Goal: Task Accomplishment & Management: Complete application form

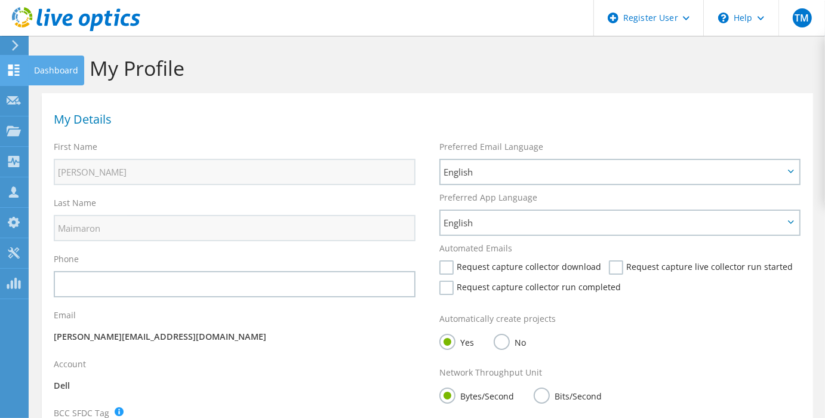
click at [10, 75] on div at bounding box center [14, 71] width 14 height 13
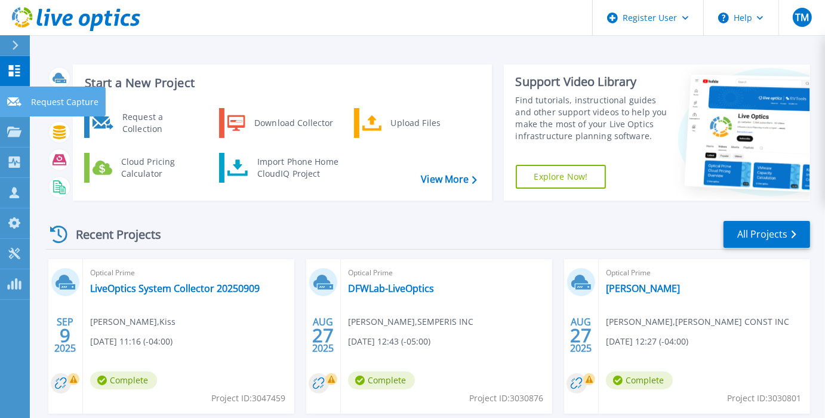
click at [11, 103] on icon at bounding box center [14, 101] width 14 height 9
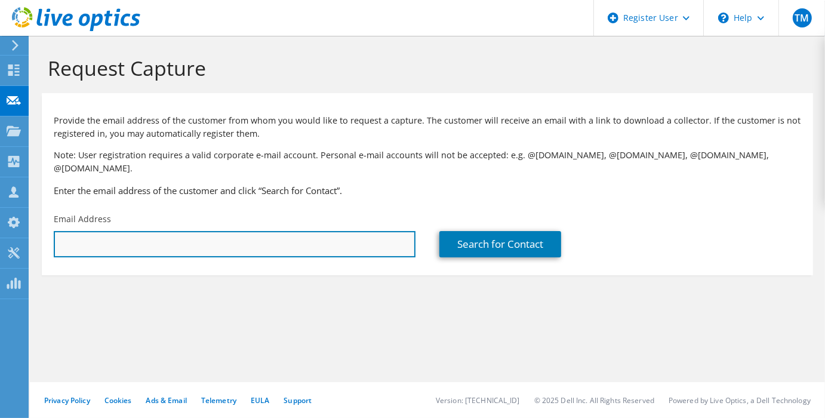
click at [113, 233] on input "text" at bounding box center [235, 244] width 362 height 26
paste input "trodda@asmglobal.com"
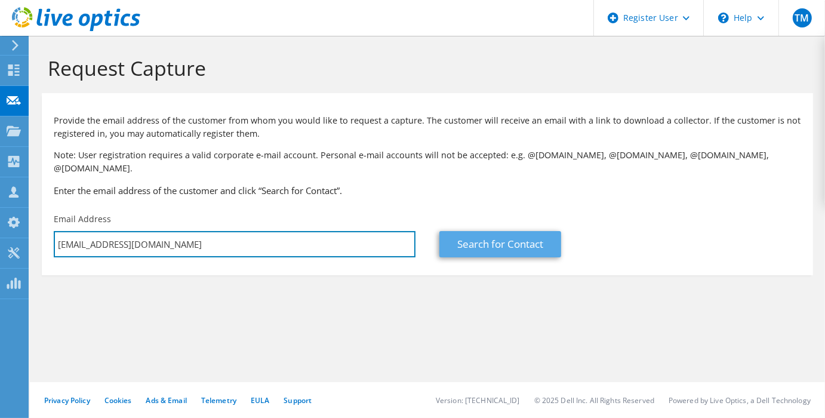
type input "trodda@asmglobal.com"
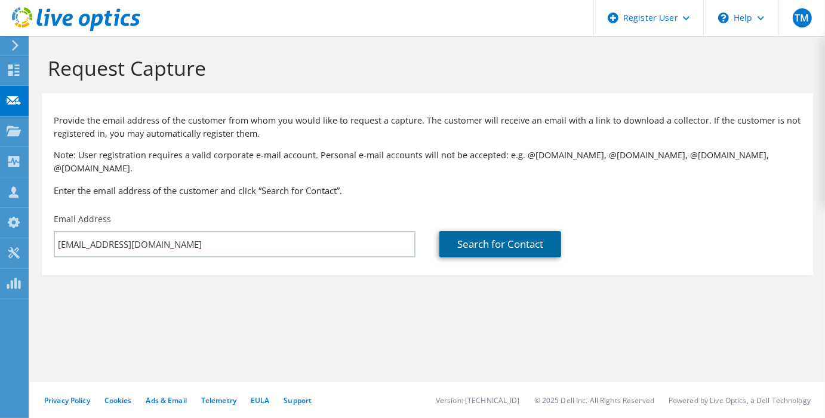
click at [507, 235] on link "Search for Contact" at bounding box center [500, 244] width 122 height 26
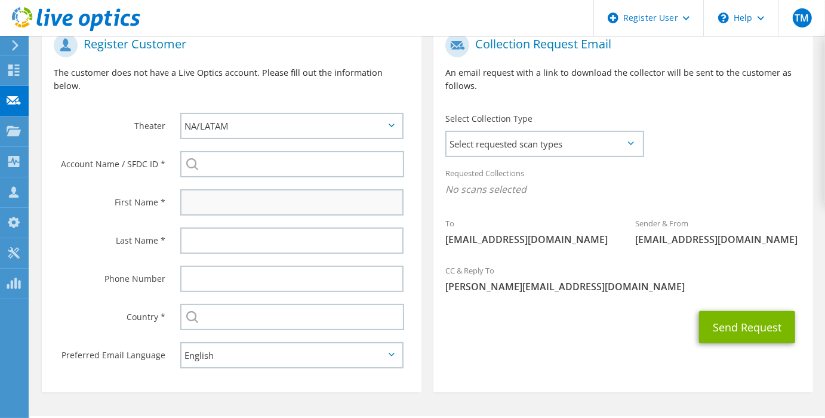
scroll to position [266, 0]
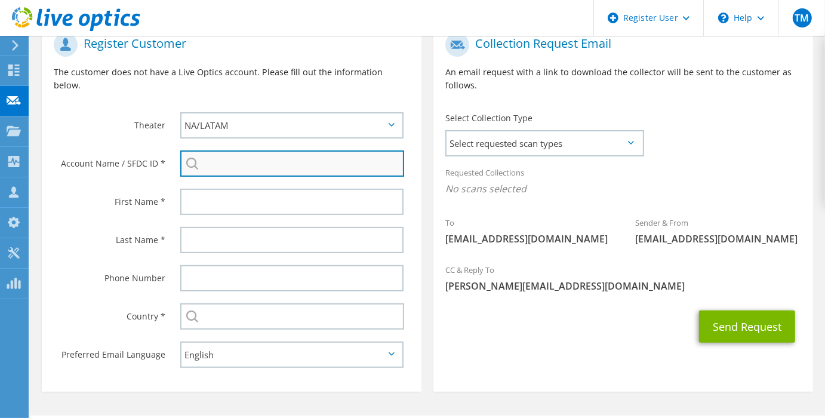
click at [255, 150] on input "search" at bounding box center [292, 163] width 224 height 26
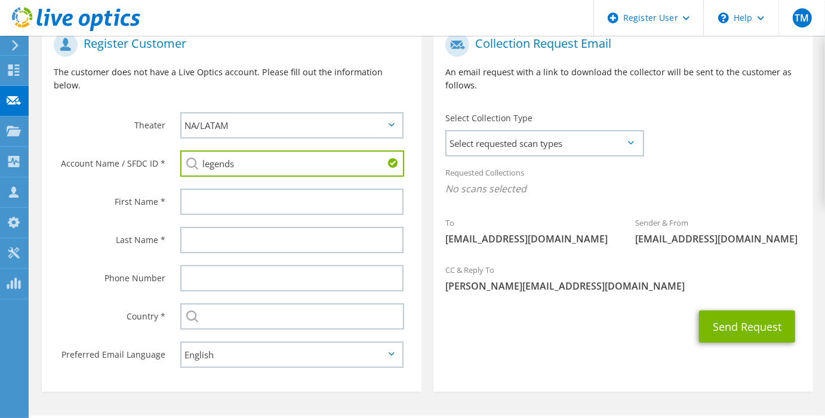
click at [264, 179] on li "Legends Global Merchandise : 2224793655" at bounding box center [268, 186] width 177 height 14
type input "Legends Global Merchandise : 2224793655"
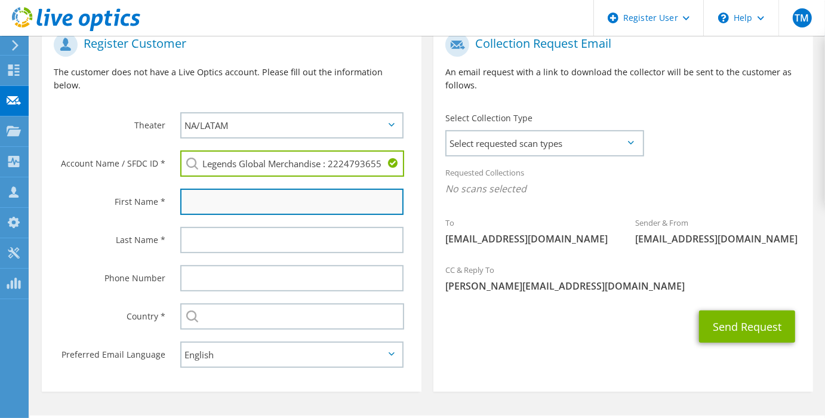
click at [265, 189] on input "text" at bounding box center [291, 202] width 223 height 26
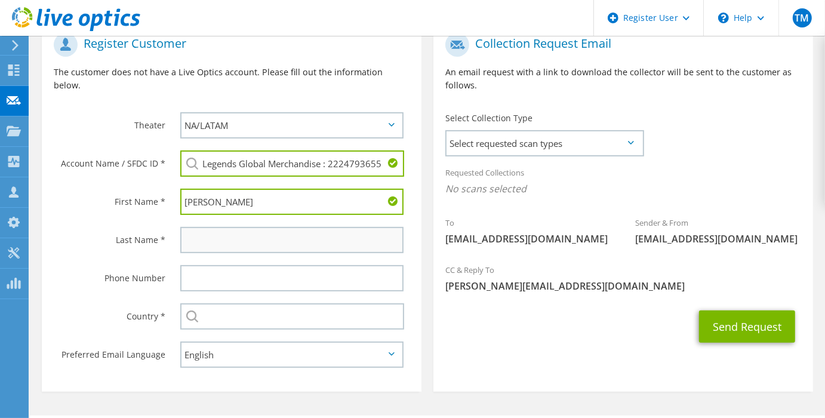
type input "Tom"
click at [192, 227] on input "text" at bounding box center [291, 240] width 223 height 26
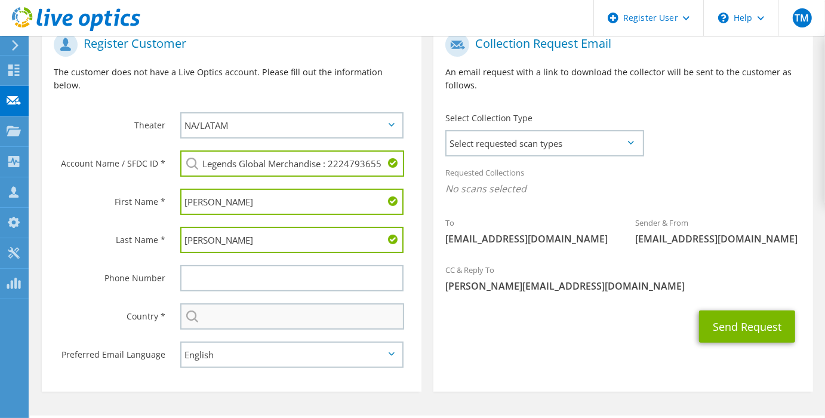
type input "Rodda"
click at [232, 303] on input "text" at bounding box center [292, 316] width 224 height 26
type input "United States"
type input "3397883650"
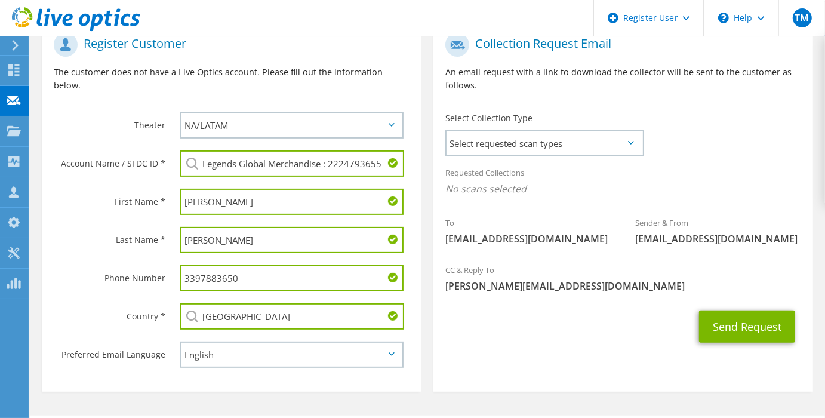
click at [235, 265] on input "3397883650" at bounding box center [291, 278] width 223 height 26
click at [622, 112] on div "Select Collection Type Select requested scan types Server Virtualization Optica…" at bounding box center [544, 133] width 198 height 42
click at [622, 131] on span "Select requested scan types" at bounding box center [545, 143] width 196 height 24
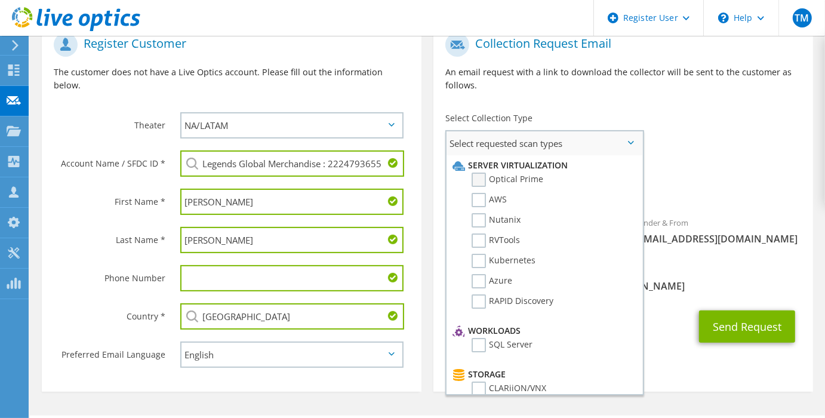
click at [539, 173] on label "Optical Prime" at bounding box center [508, 180] width 72 height 14
click at [0, 0] on input "Optical Prime" at bounding box center [0, 0] width 0 height 0
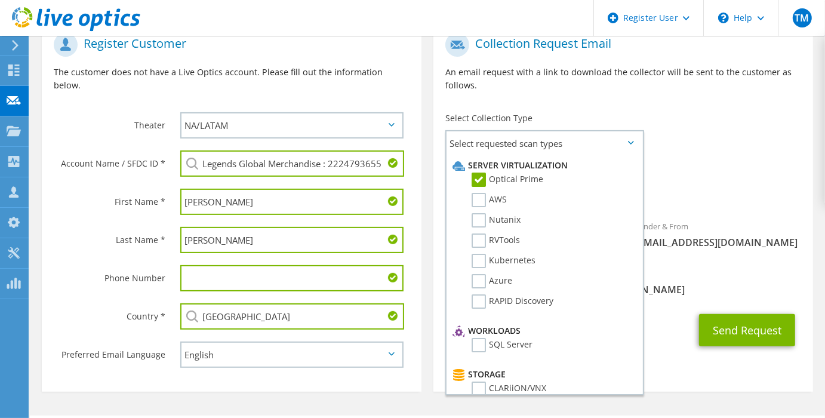
click at [719, 167] on div "Requested Collections No scans selected Optical Prime" at bounding box center [623, 184] width 380 height 48
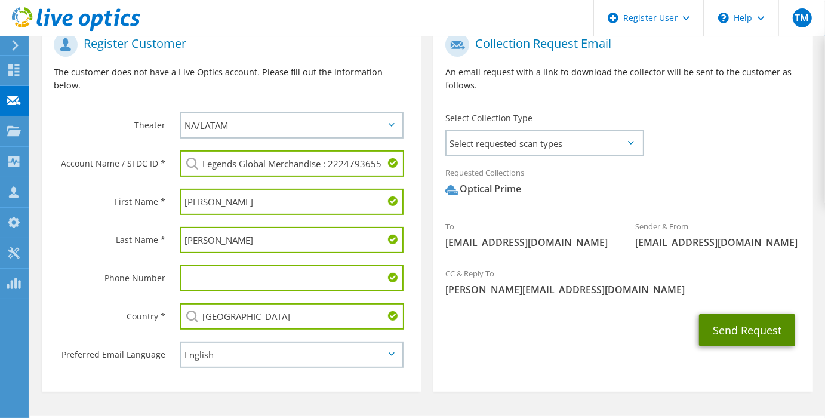
click at [733, 326] on button "Send Request" at bounding box center [747, 330] width 96 height 32
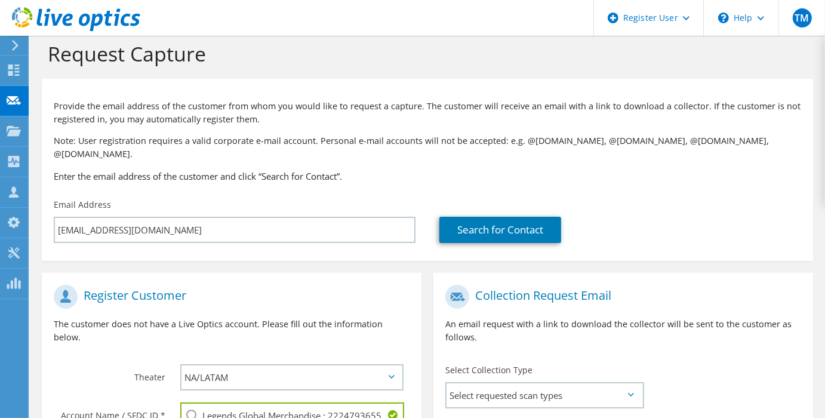
scroll to position [1, 0]
